Goal: Obtain resource: Download file/media

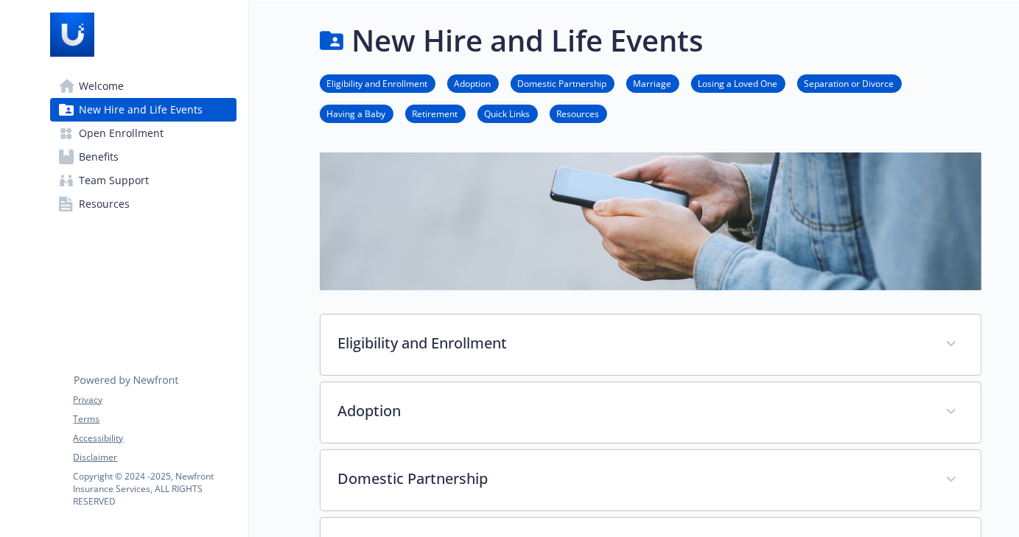
scroll to position [441, 11]
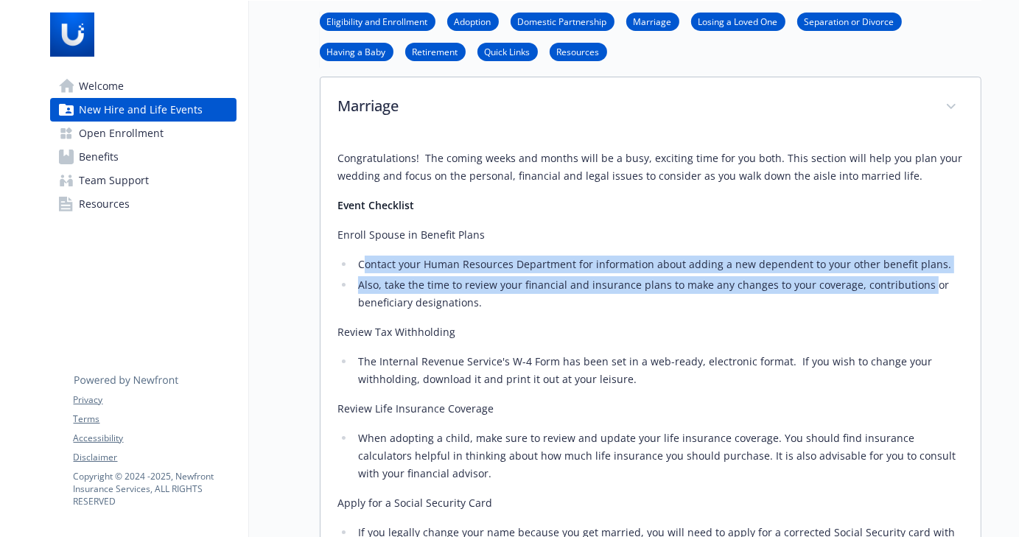
drag, startPoint x: 354, startPoint y: 256, endPoint x: 853, endPoint y: 287, distance: 500.4
click at [909, 276] on ul "Contact your Human Resources Department for information about adding a new depe…" at bounding box center [650, 284] width 625 height 56
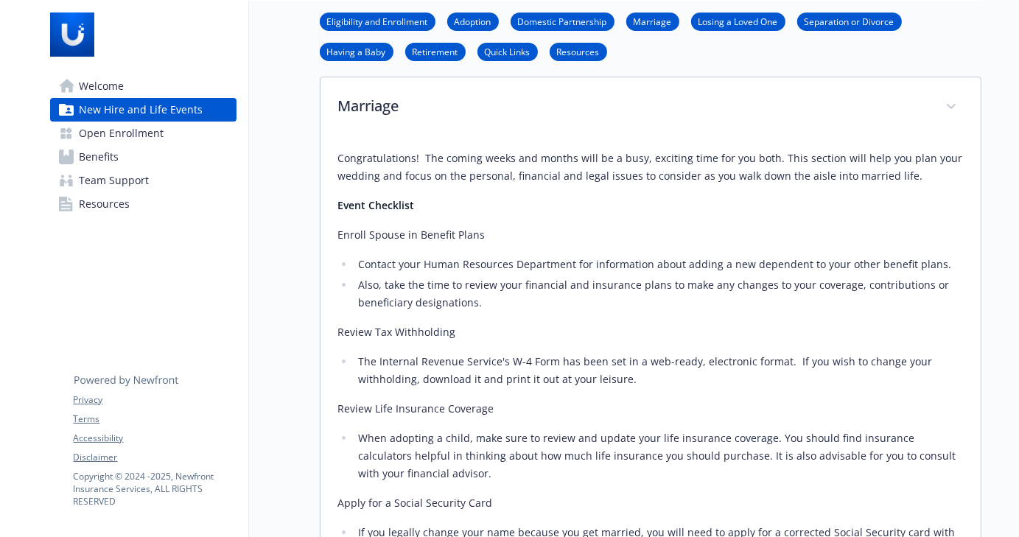
click at [525, 313] on div "Congratulations! The coming weeks and months will be a busy, exciting time for …" at bounding box center [650, 499] width 625 height 698
drag, startPoint x: 402, startPoint y: 278, endPoint x: 735, endPoint y: 288, distance: 333.2
click at [735, 288] on li "Also, take the time to review your financial and insurance plans to make any ch…" at bounding box center [658, 293] width 609 height 35
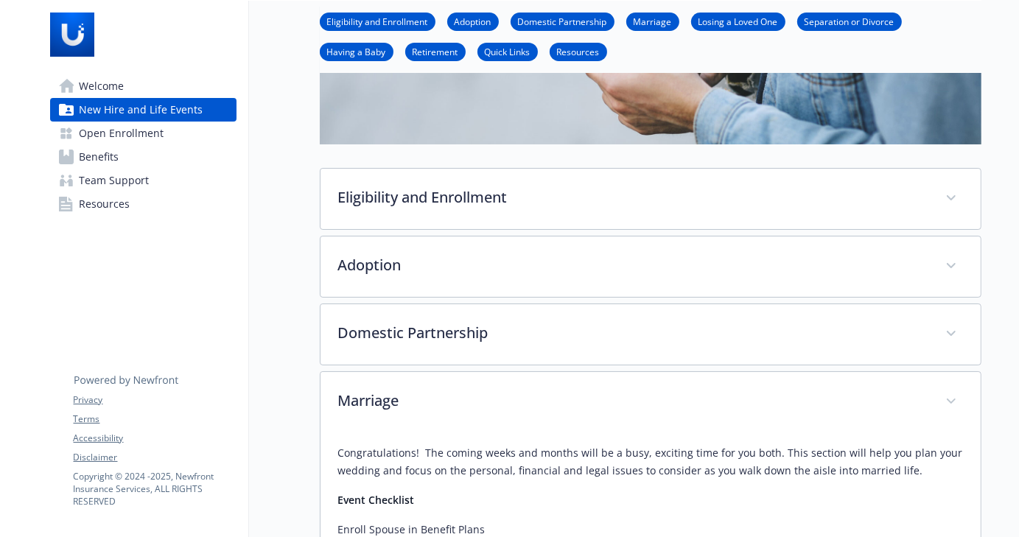
scroll to position [0, 11]
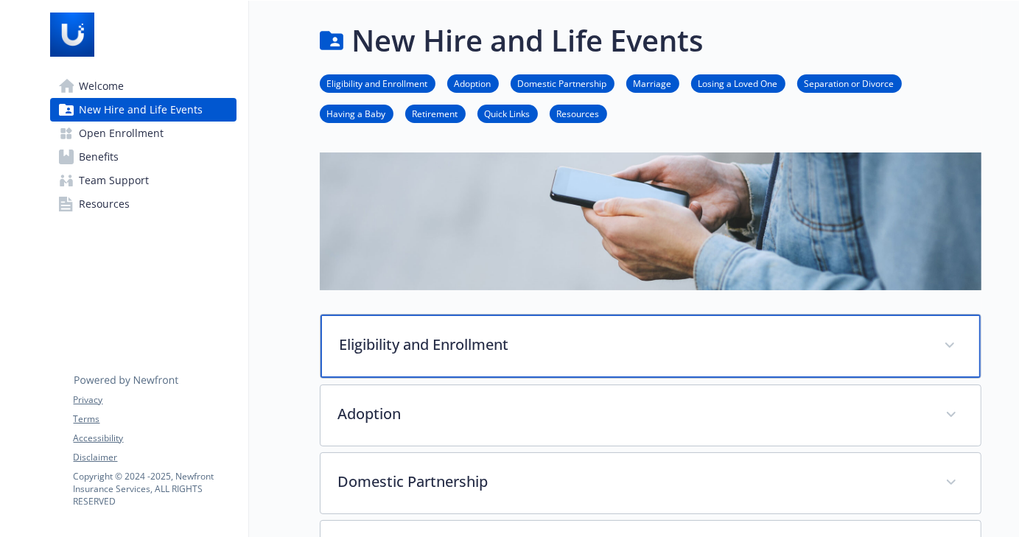
click at [374, 341] on p "Eligibility and Enrollment" at bounding box center [633, 345] width 586 height 22
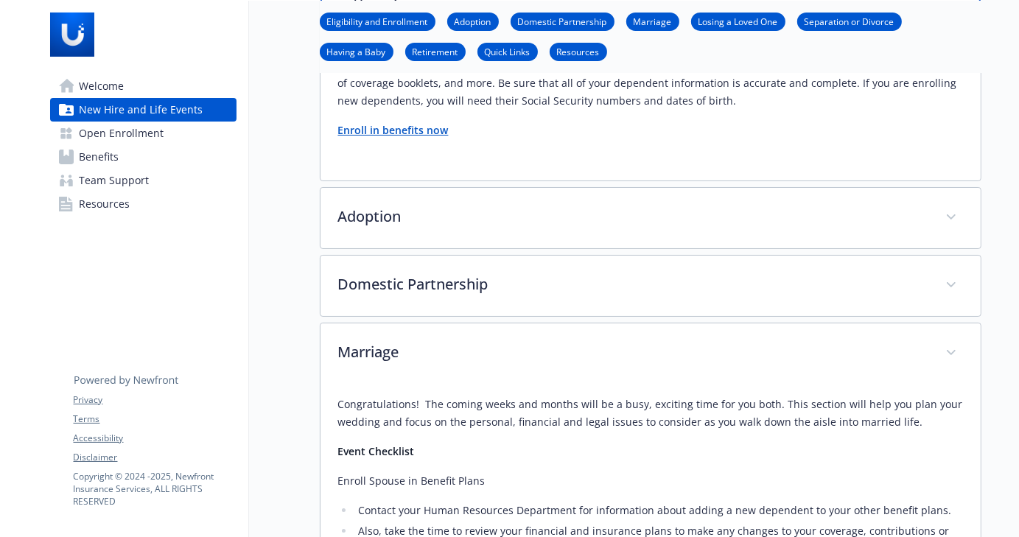
scroll to position [368, 11]
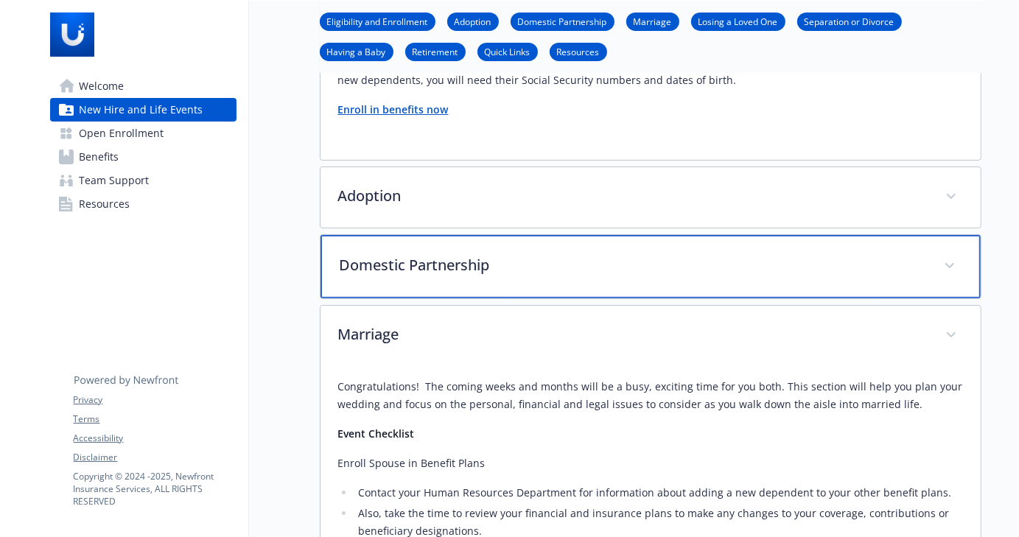
click at [402, 273] on p "Domestic Partnership" at bounding box center [633, 265] width 586 height 22
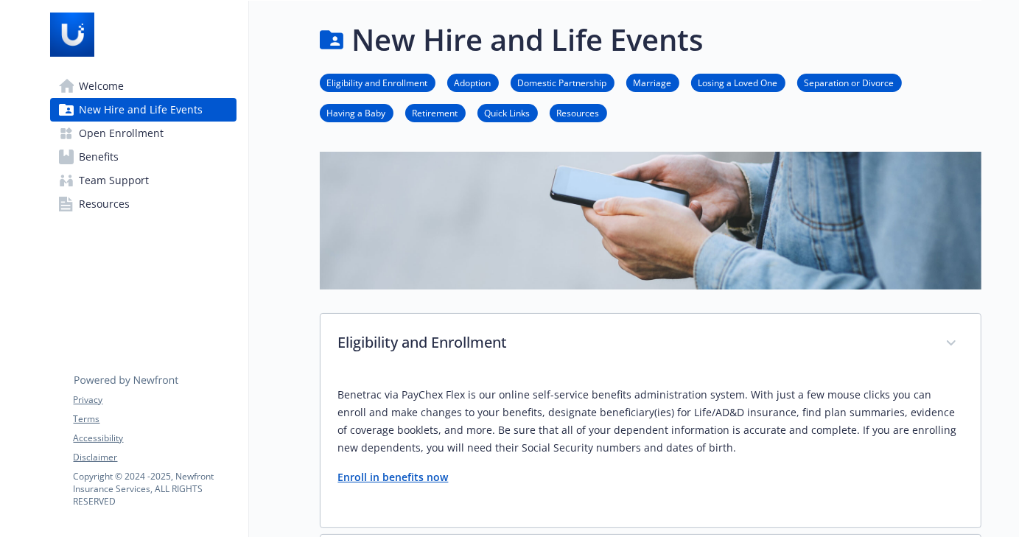
scroll to position [0, 11]
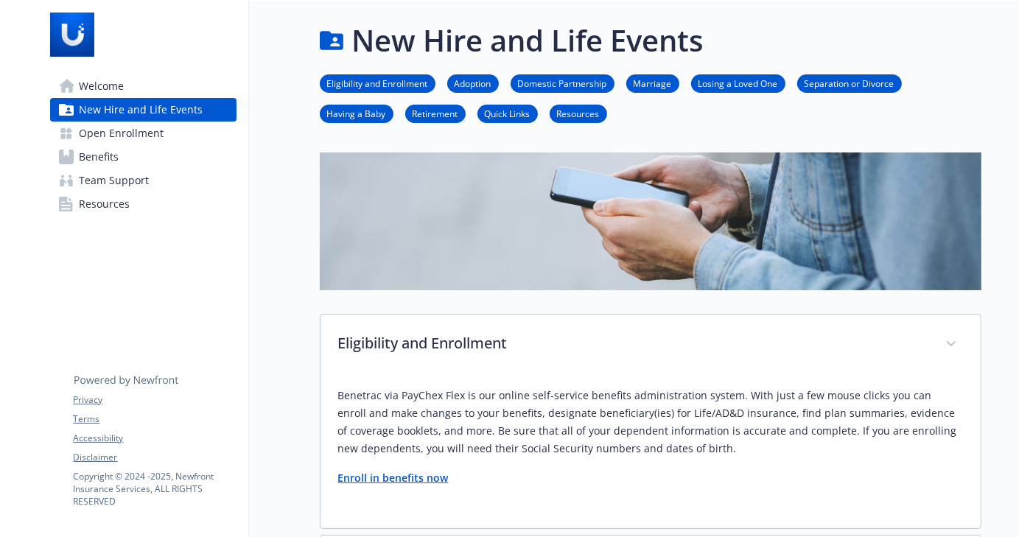
click at [107, 81] on span "Welcome" at bounding box center [102, 86] width 45 height 24
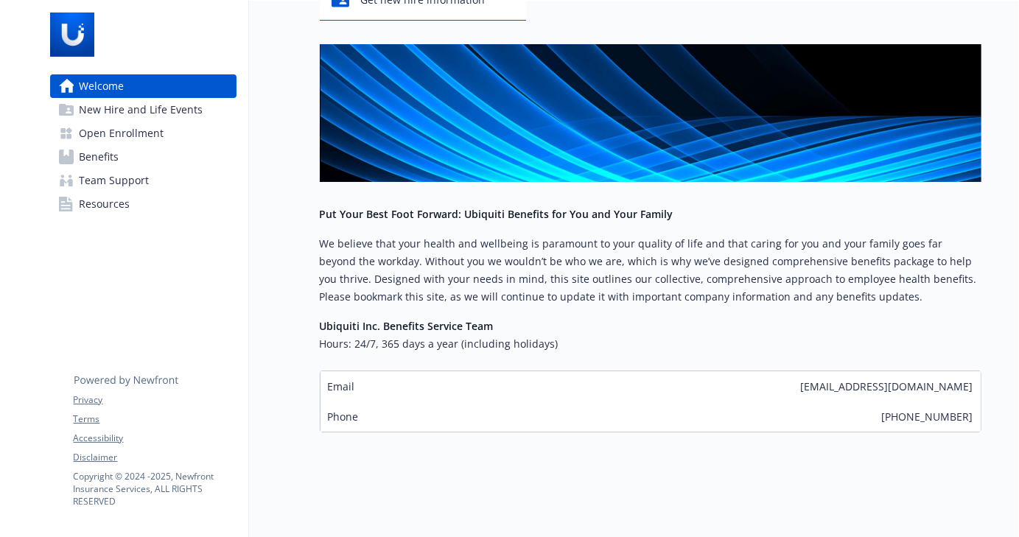
scroll to position [180, 11]
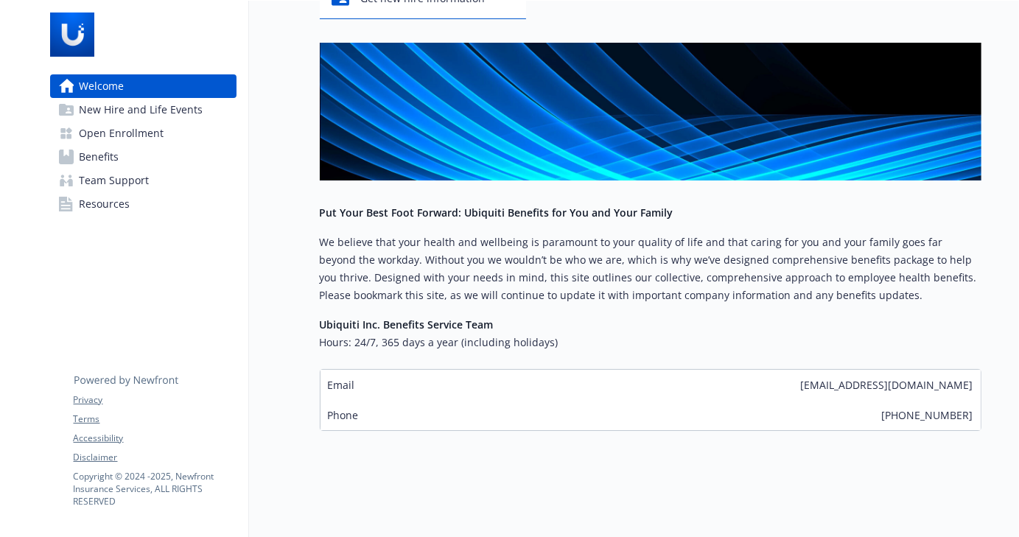
click at [120, 184] on span "Team Support" at bounding box center [115, 181] width 70 height 24
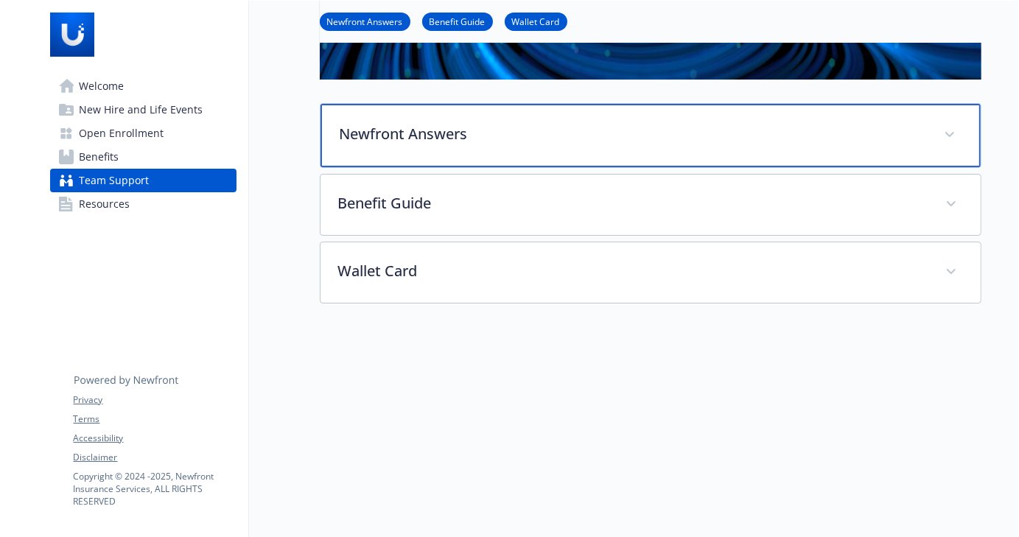
click at [435, 133] on p "Newfront Answers" at bounding box center [633, 134] width 586 height 22
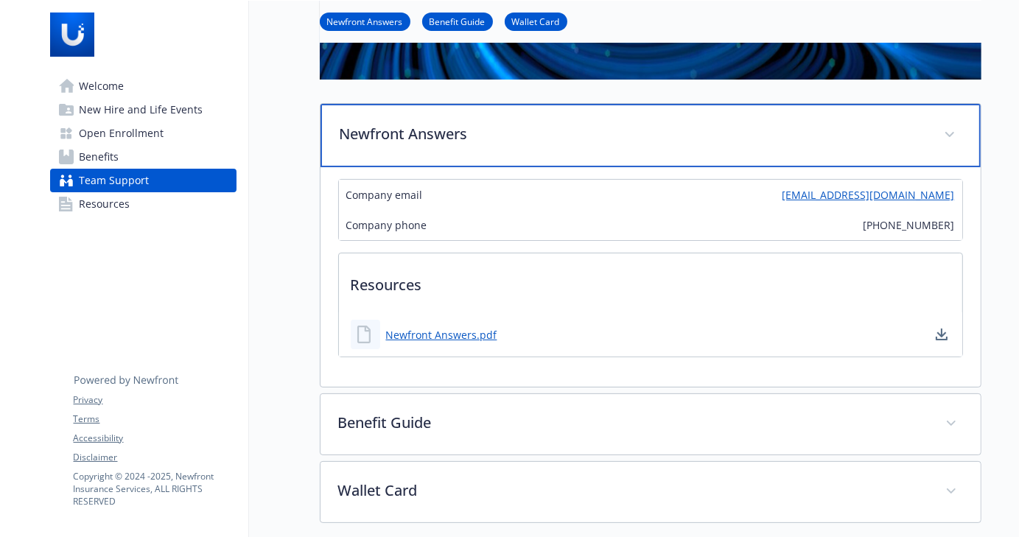
click at [435, 133] on p "Newfront Answers" at bounding box center [633, 134] width 586 height 22
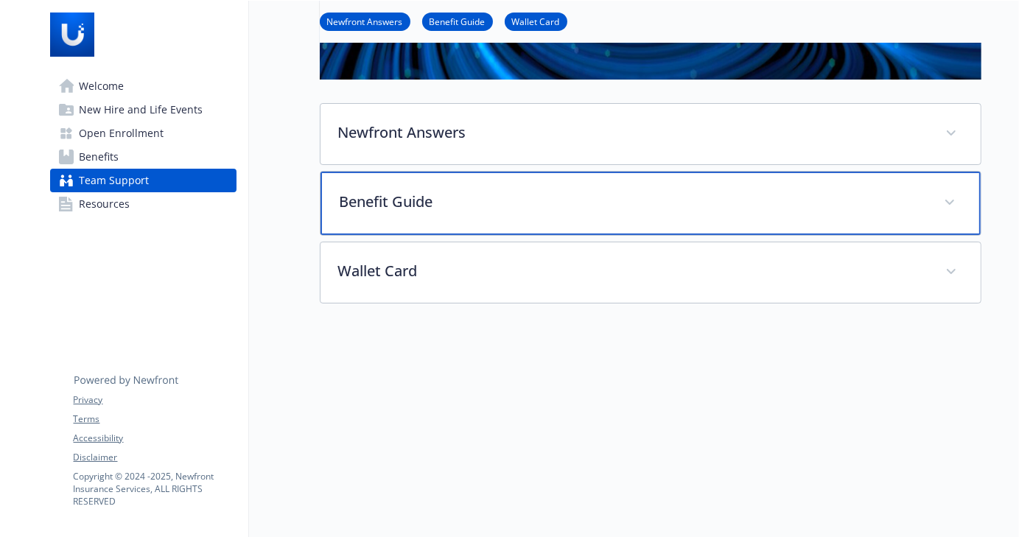
click at [429, 192] on p "Benefit Guide" at bounding box center [633, 202] width 586 height 22
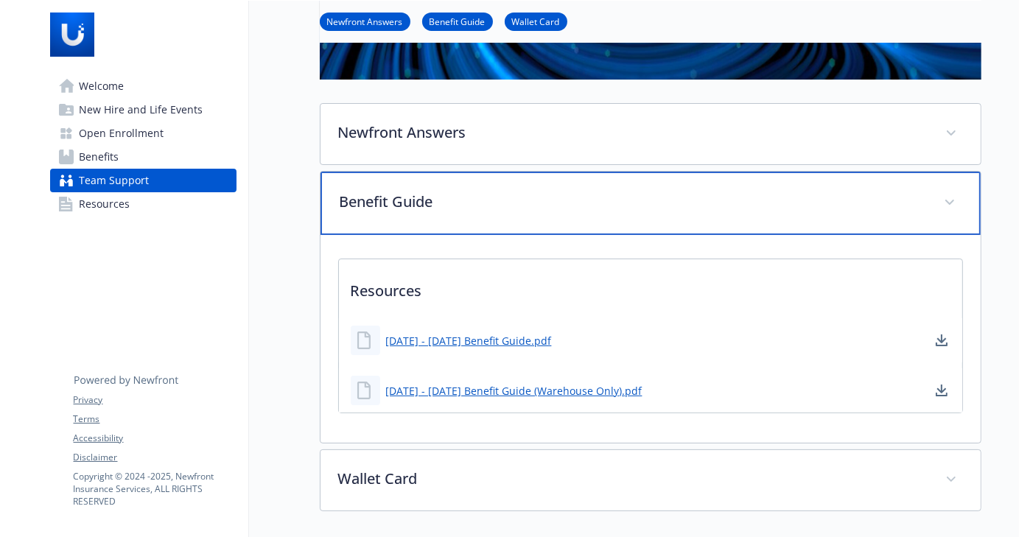
click at [429, 192] on p "Benefit Guide" at bounding box center [633, 202] width 586 height 22
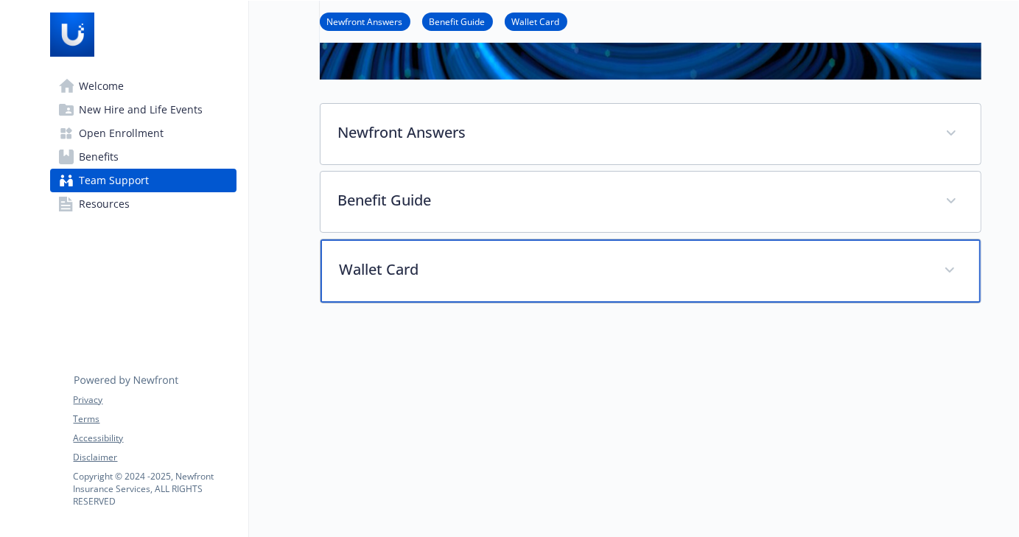
click at [435, 276] on p "Wallet Card" at bounding box center [633, 270] width 586 height 22
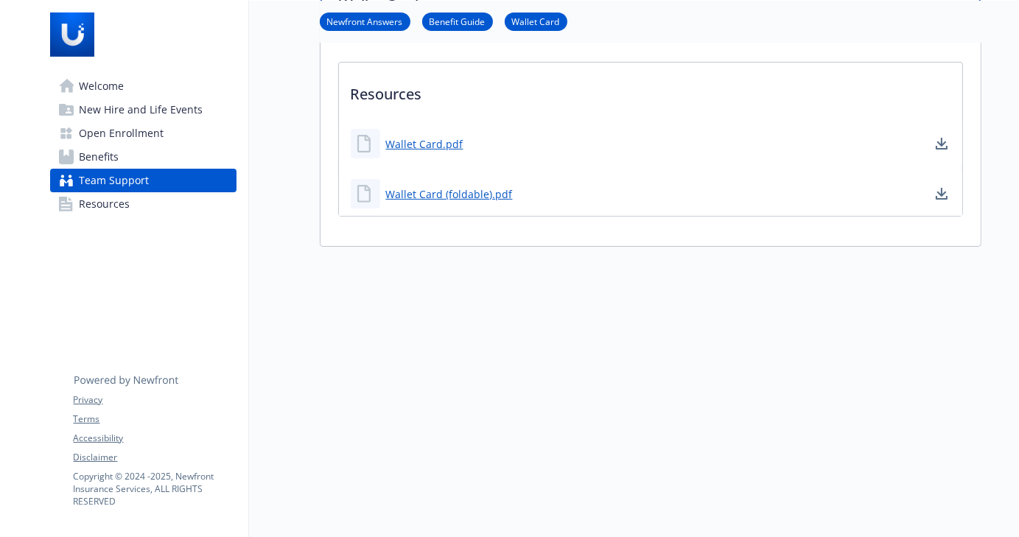
scroll to position [455, 11]
click at [406, 135] on link "Wallet Card.pdf" at bounding box center [426, 144] width 80 height 18
click at [446, 185] on link "Wallet Card (foldable).pdf" at bounding box center [451, 194] width 130 height 18
click at [107, 211] on span "Resources" at bounding box center [105, 204] width 51 height 24
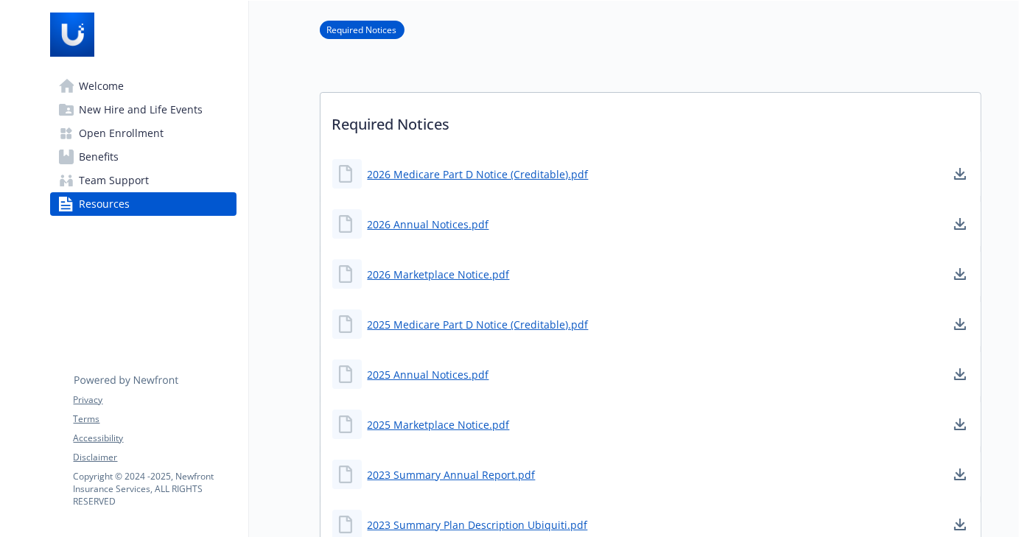
scroll to position [52, 11]
